Goal: Information Seeking & Learning: Learn about a topic

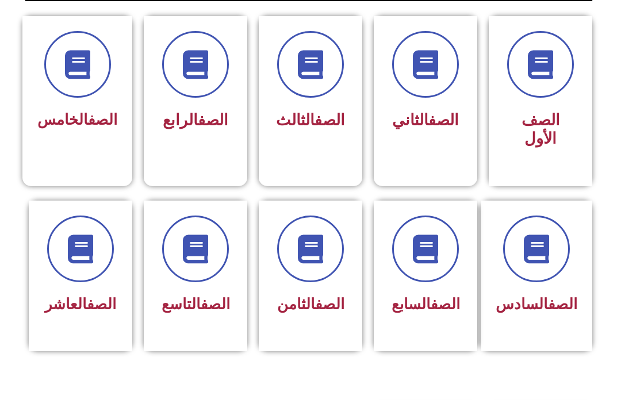
scroll to position [306, 0]
click at [431, 311] on link "الصف" at bounding box center [445, 304] width 29 height 17
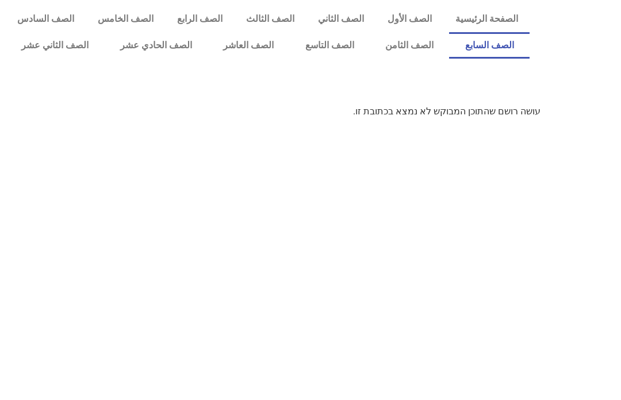
click at [483, 51] on link "الصف السابع" at bounding box center [489, 45] width 80 height 26
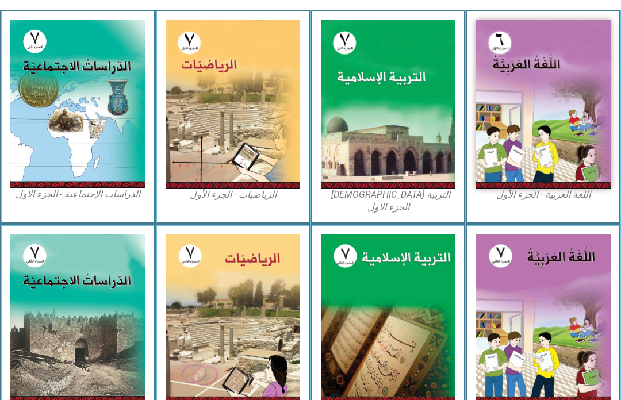
scroll to position [317, 0]
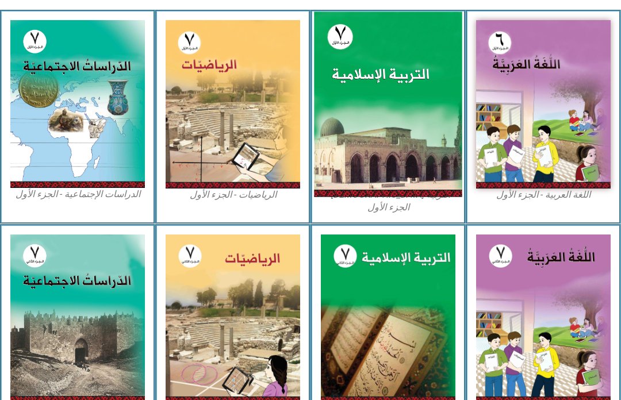
click at [358, 102] on img at bounding box center [388, 103] width 148 height 185
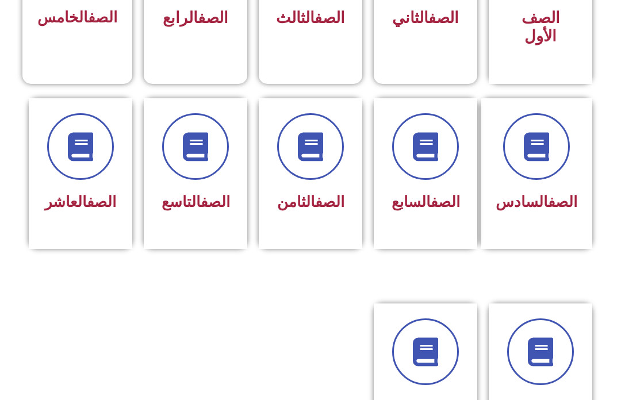
scroll to position [409, 0]
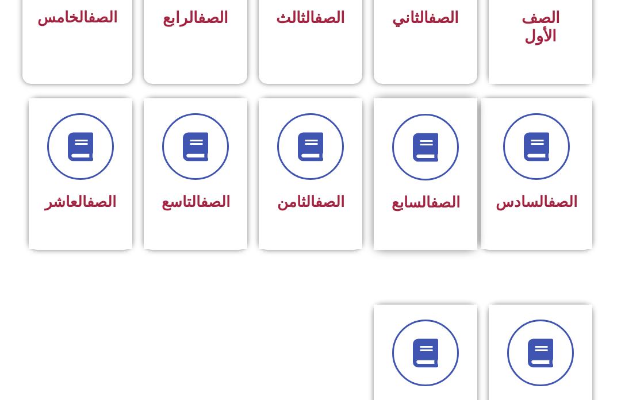
click at [402, 212] on h3 "الصف السابع" at bounding box center [425, 203] width 72 height 18
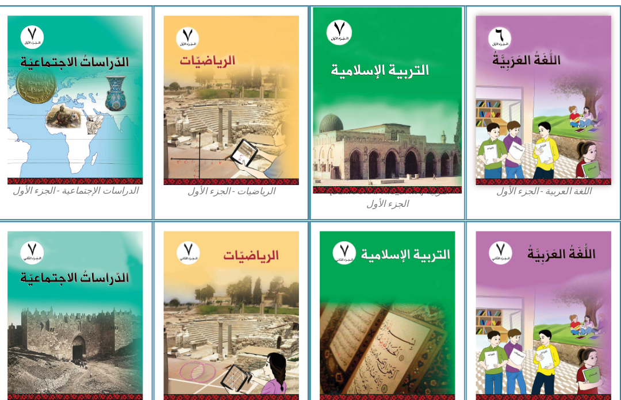
scroll to position [321, 0]
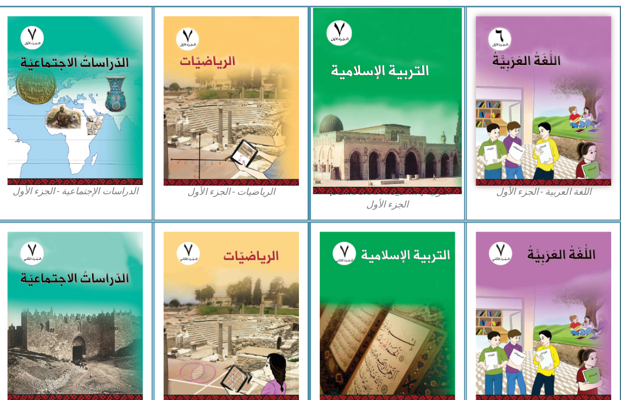
click at [370, 171] on img at bounding box center [388, 99] width 148 height 185
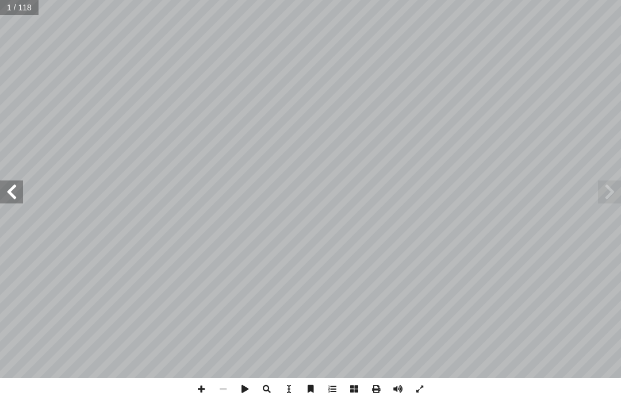
click at [613, 190] on span at bounding box center [609, 192] width 23 height 23
click at [615, 182] on span at bounding box center [609, 192] width 23 height 23
click at [612, 195] on span at bounding box center [609, 192] width 23 height 23
click at [601, 189] on span at bounding box center [609, 192] width 23 height 23
click at [17, 185] on span at bounding box center [11, 192] width 23 height 23
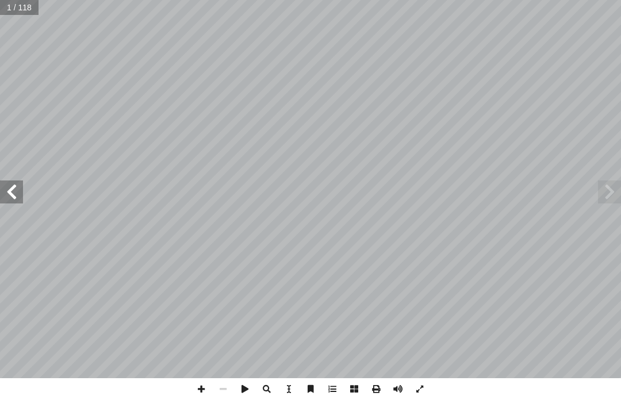
click at [21, 193] on span at bounding box center [11, 192] width 23 height 23
click at [15, 191] on span at bounding box center [11, 192] width 23 height 23
click at [16, 190] on span at bounding box center [11, 192] width 23 height 23
click at [7, 187] on span at bounding box center [11, 192] width 23 height 23
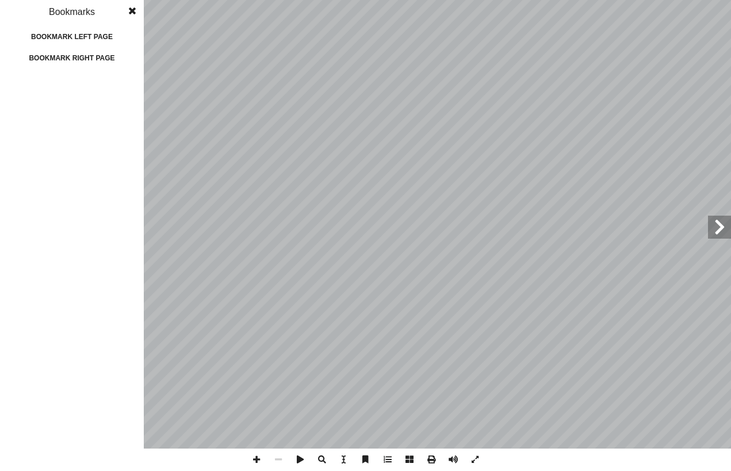
click at [82, 56] on div "Bookmark right page" at bounding box center [71, 58] width 115 height 18
click at [58, 58] on div "1 2 3 4 5 6 7 8 9 10 11 12 13 14 15 16 17 18 19 20 21 22 23 24 25 26 27 28 29 3…" at bounding box center [72, 235] width 144 height 471
click at [58, 58] on div "Bookmark right page" at bounding box center [71, 58] width 115 height 18
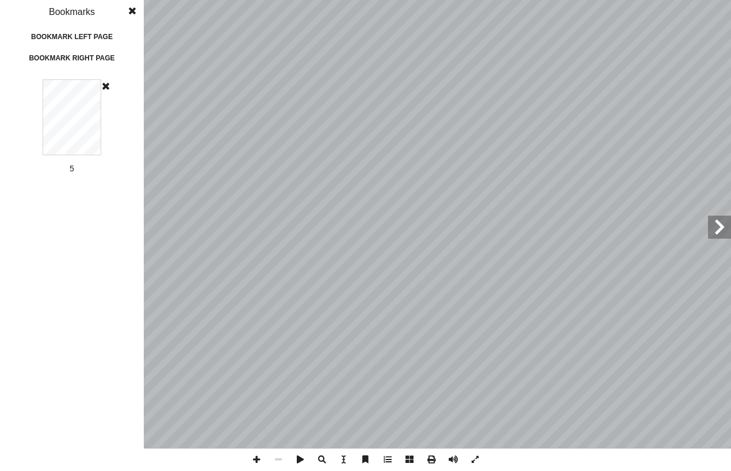
click at [58, 58] on div "Bookmark right page" at bounding box center [71, 58] width 115 height 18
drag, startPoint x: 80, startPoint y: 67, endPoint x: 80, endPoint y: 36, distance: 30.5
click at [80, 36] on div "Bookmark current page Bookmark left page Bookmark right page" at bounding box center [72, 48] width 144 height 40
click at [80, 36] on div "Bookmark left page" at bounding box center [71, 37] width 115 height 18
click at [133, 11] on span at bounding box center [132, 11] width 21 height 23
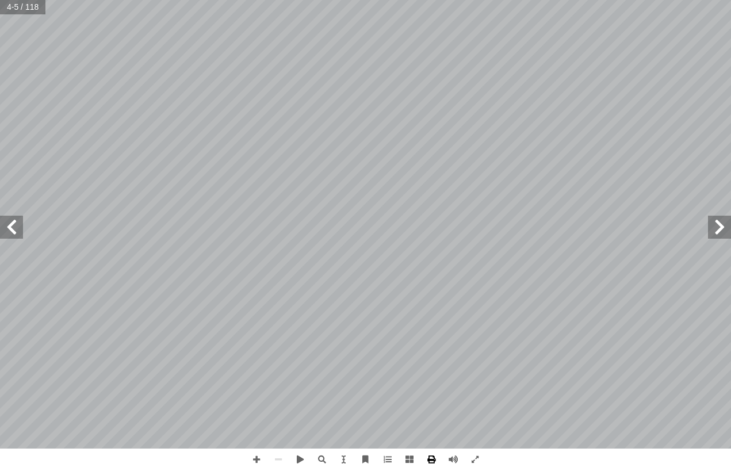
click at [433, 400] on span at bounding box center [431, 460] width 22 height 22
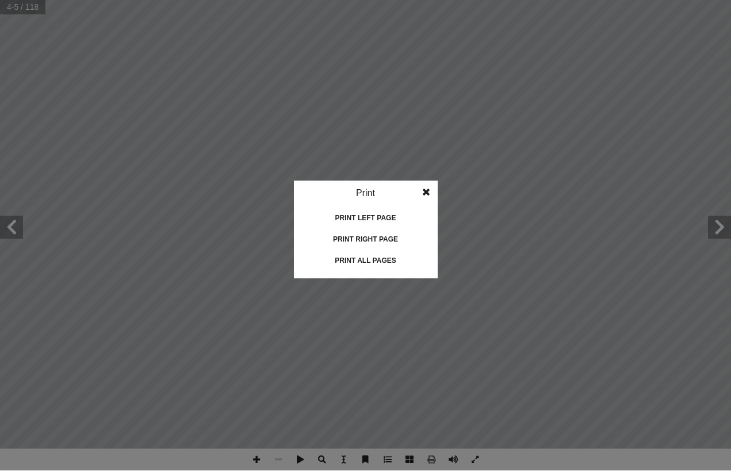
click at [427, 199] on span at bounding box center [426, 192] width 21 height 23
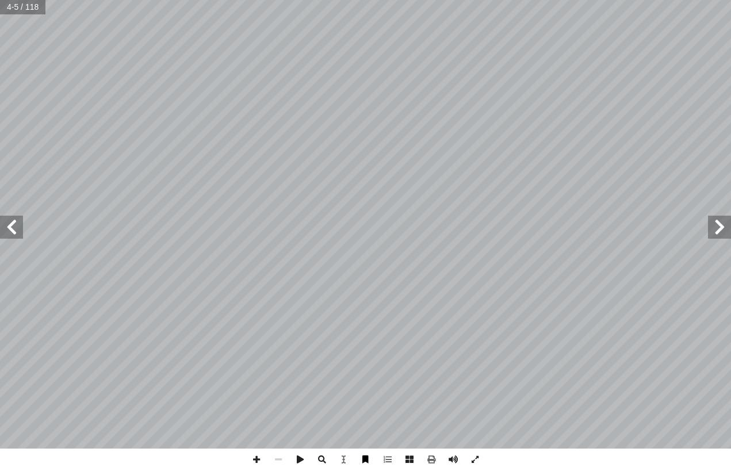
click at [361, 400] on span at bounding box center [366, 460] width 22 height 22
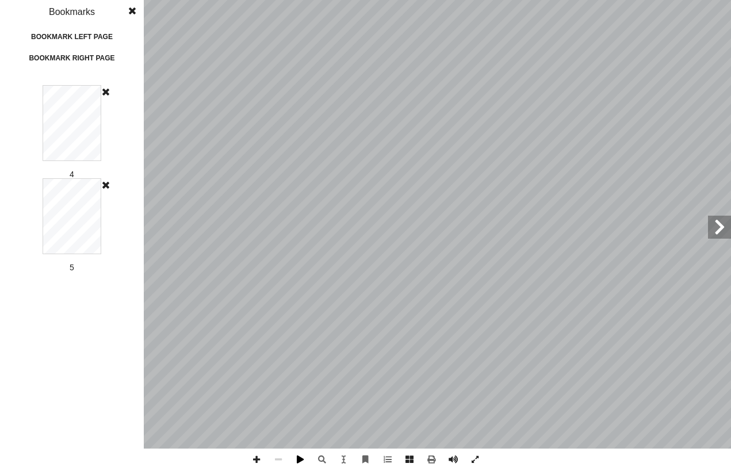
click at [302, 400] on span at bounding box center [300, 460] width 22 height 22
click at [135, 3] on span at bounding box center [132, 11] width 21 height 23
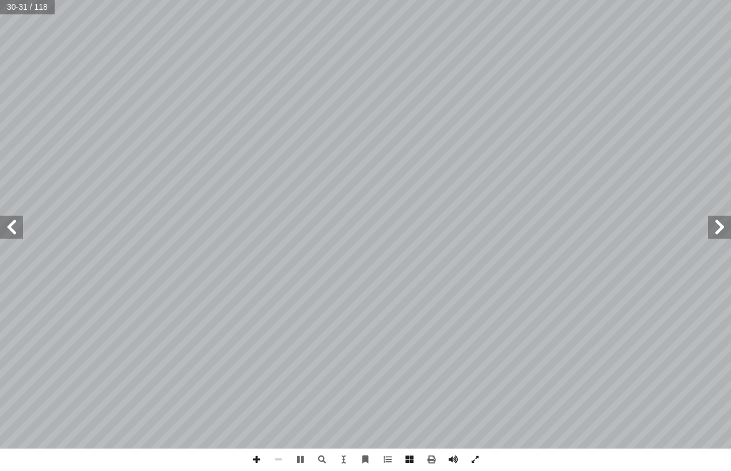
click at [620, 216] on span at bounding box center [719, 227] width 23 height 23
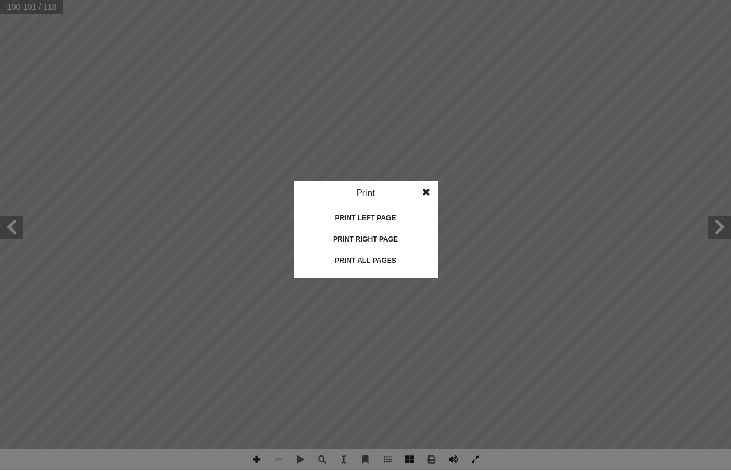
click at [429, 400] on idv "Print Print current page Print left page Print right page Print all pages" at bounding box center [365, 235] width 731 height 471
click at [404, 267] on div "Print all pages" at bounding box center [365, 261] width 115 height 18
